Goal: Find specific page/section: Find specific page/section

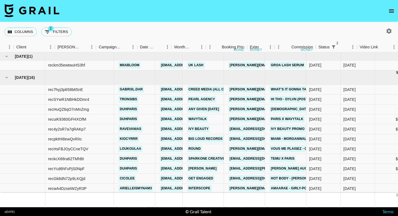
scroll to position [0, 169]
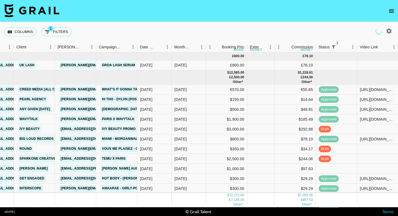
click at [390, 6] on button "open drawer" at bounding box center [391, 11] width 11 height 11
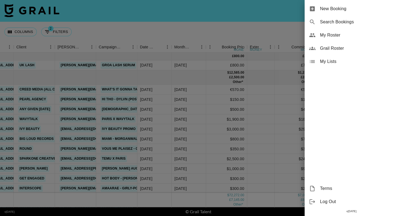
click at [335, 35] on span "My Roster" at bounding box center [357, 35] width 74 height 7
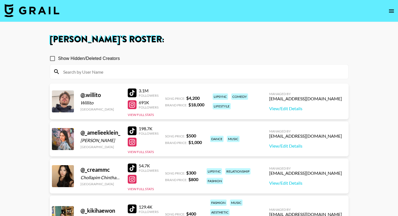
click at [164, 71] on input at bounding box center [202, 71] width 285 height 9
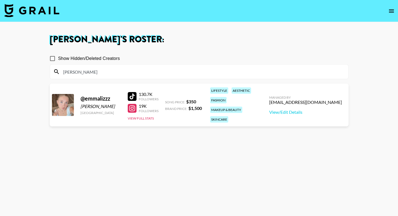
drag, startPoint x: 133, startPoint y: 95, endPoint x: 79, endPoint y: 3, distance: 106.7
click at [0, 0] on section "[PERSON_NAME] 's Roster: Show Hidden/Deleted Creators [PERSON_NAME] @ emmalizzz…" at bounding box center [199, 128] width 398 height 256
click at [107, 72] on input "[PERSON_NAME]" at bounding box center [202, 71] width 285 height 9
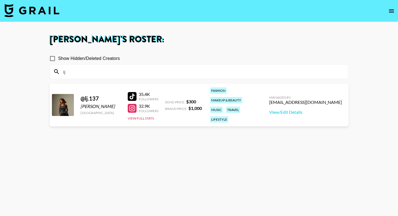
type input "lj"
click at [192, 39] on h1 "[PERSON_NAME] 's Roster:" at bounding box center [199, 39] width 299 height 9
click at [0, 0] on section "[PERSON_NAME] 's Roster: Show Hidden/Deleted Creators lj @ lj.137 [PERSON_NAME]…" at bounding box center [199, 128] width 398 height 256
click at [108, 73] on input "lj" at bounding box center [202, 71] width 285 height 9
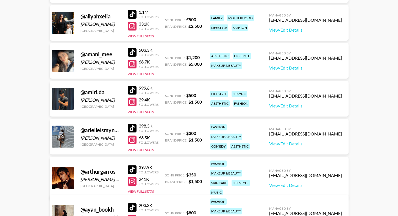
scroll to position [347, 0]
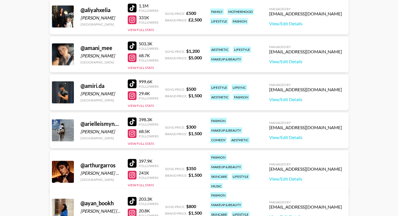
click at [131, 125] on div at bounding box center [132, 121] width 9 height 9
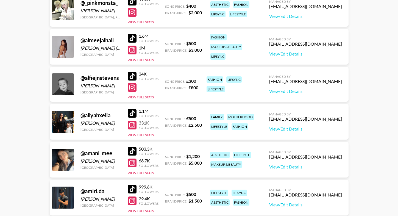
scroll to position [242, 0]
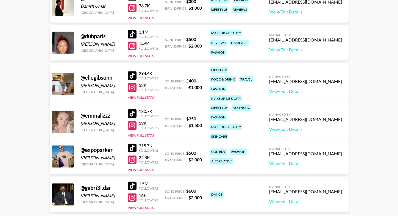
scroll to position [1224, 0]
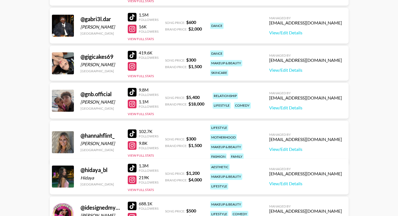
scroll to position [1313, 0]
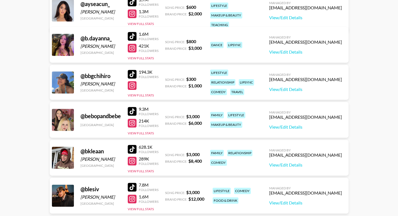
scroll to position [0, 0]
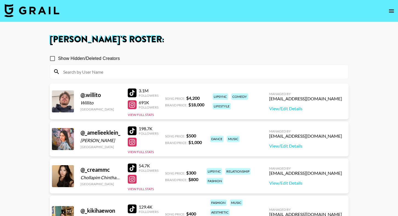
click at [96, 72] on input at bounding box center [202, 71] width 285 height 9
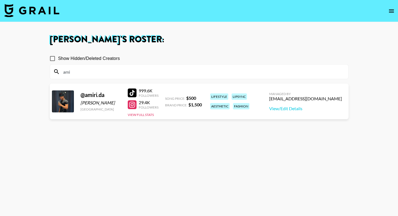
type input "ami"
click at [156, 54] on div "Show Hidden/Deleted Creators" at bounding box center [199, 59] width 299 height 12
click at [0, 0] on section "[PERSON_NAME] 's Roster: Show Hidden/Deleted Creators ami @ amiri.da [PERSON_NA…" at bounding box center [199, 128] width 398 height 256
click at [95, 68] on input "ami" at bounding box center [202, 71] width 285 height 9
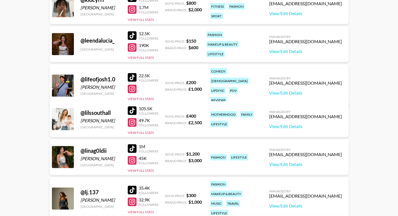
scroll to position [1794, 0]
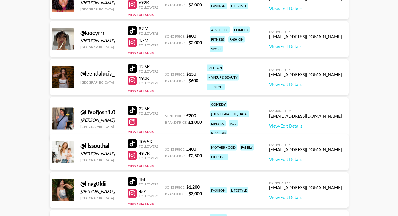
click at [133, 28] on div at bounding box center [132, 30] width 9 height 9
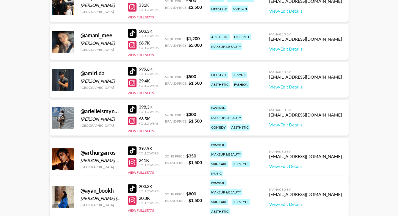
scroll to position [0, 0]
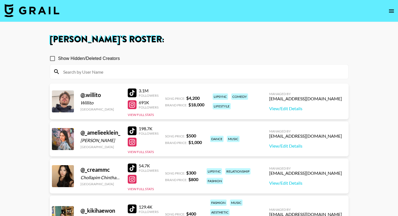
click at [28, 9] on img at bounding box center [31, 10] width 55 height 13
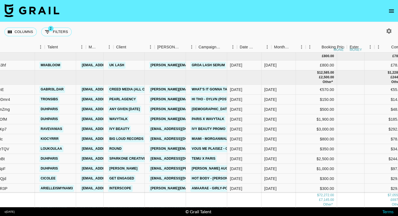
scroll to position [0, 157]
